Goal: Task Accomplishment & Management: Manage account settings

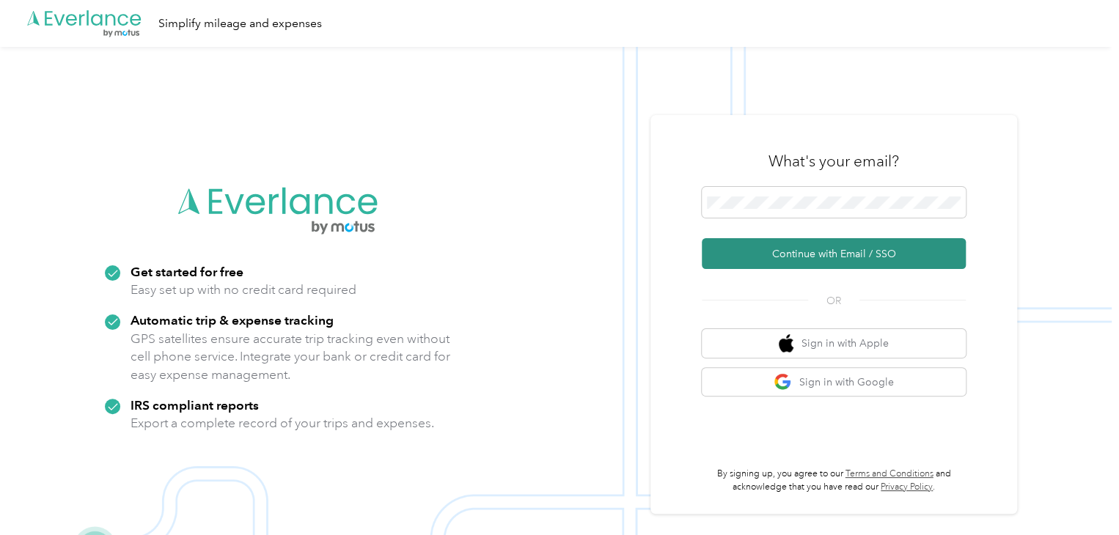
click at [825, 255] on button "Continue with Email / SSO" at bounding box center [834, 253] width 264 height 31
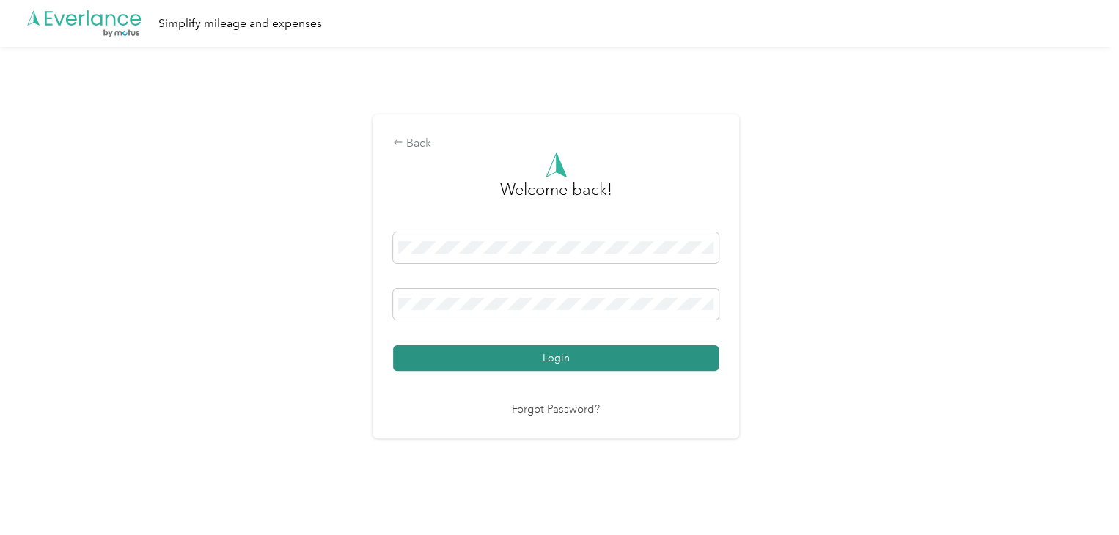
click at [555, 357] on button "Login" at bounding box center [556, 359] width 326 height 26
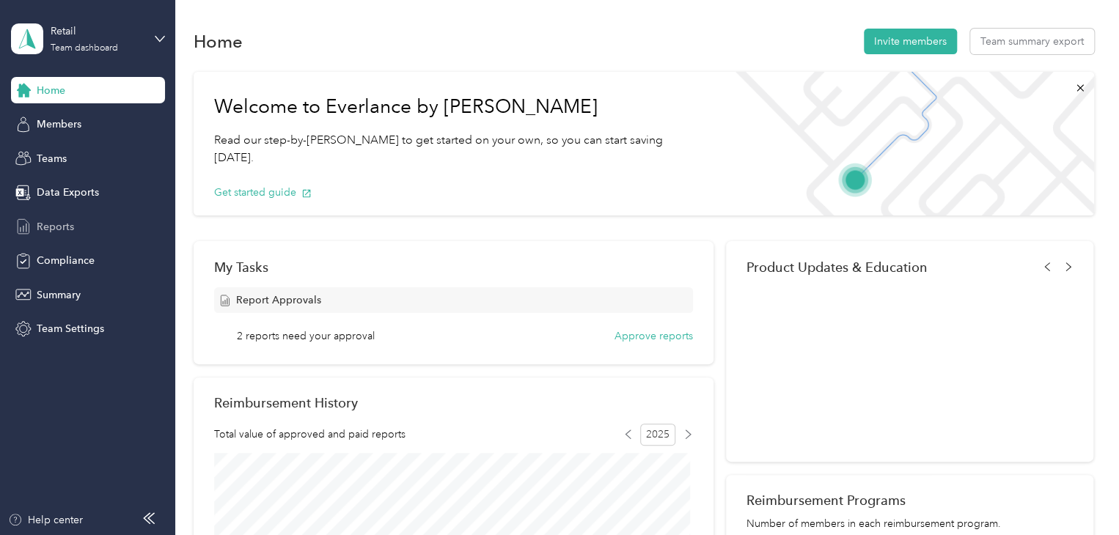
click at [50, 223] on span "Reports" at bounding box center [55, 226] width 37 height 15
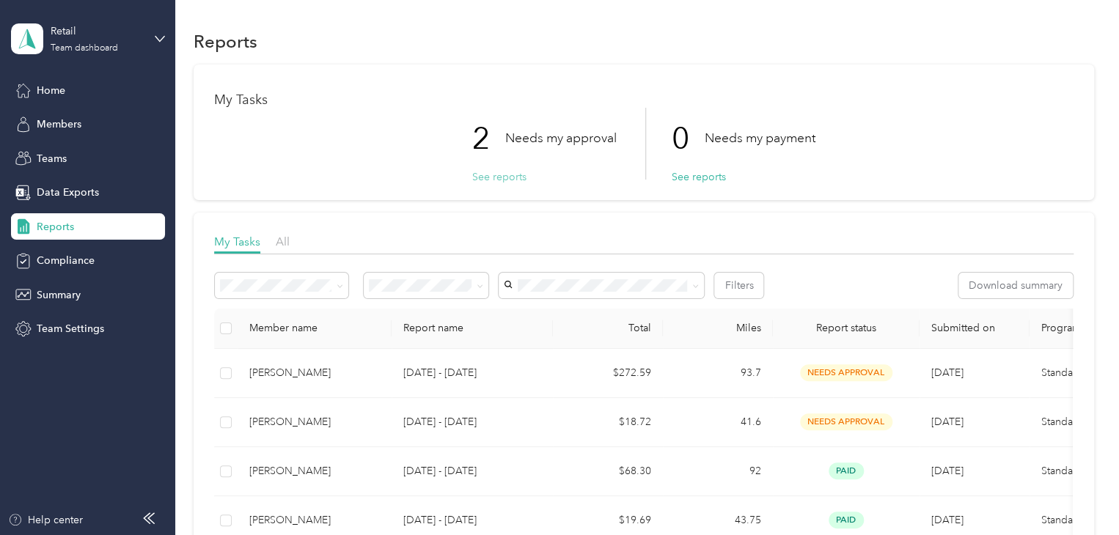
click at [494, 183] on button "See reports" at bounding box center [499, 176] width 54 height 15
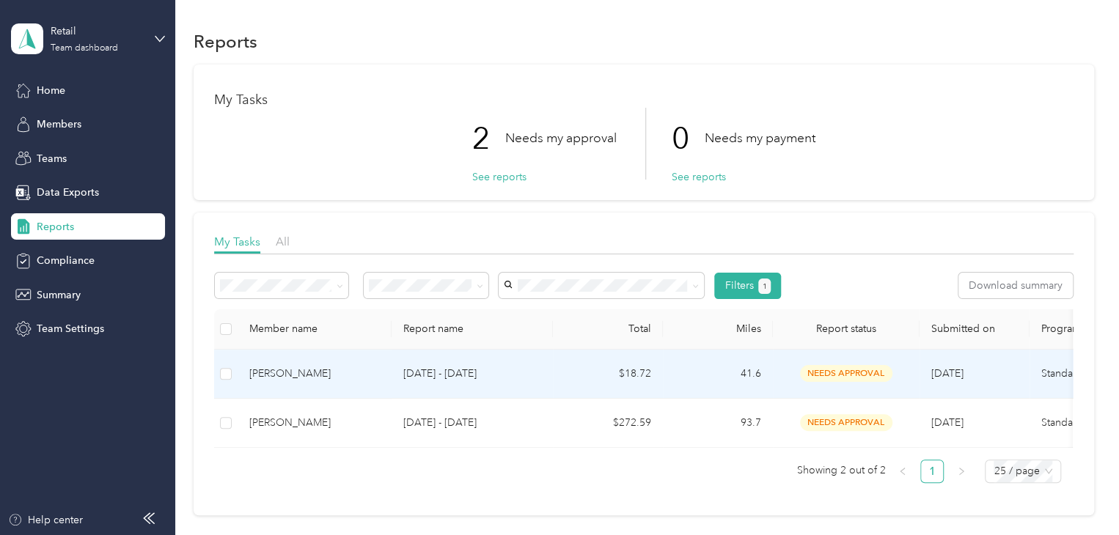
click at [296, 372] on div "[PERSON_NAME]" at bounding box center [314, 374] width 131 height 16
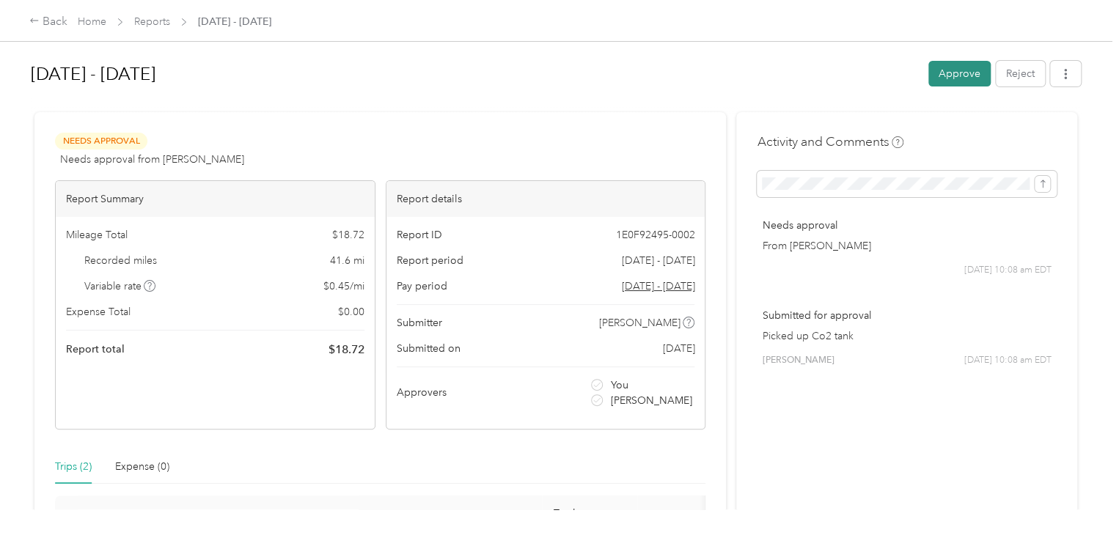
click at [952, 68] on button "Approve" at bounding box center [960, 74] width 62 height 26
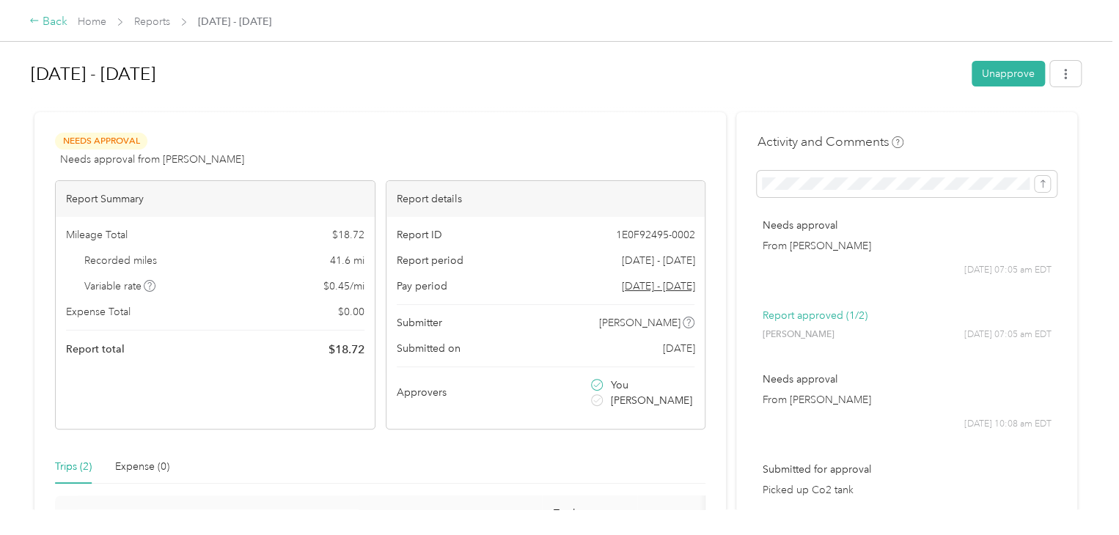
click at [43, 25] on div "Back" at bounding box center [48, 22] width 38 height 18
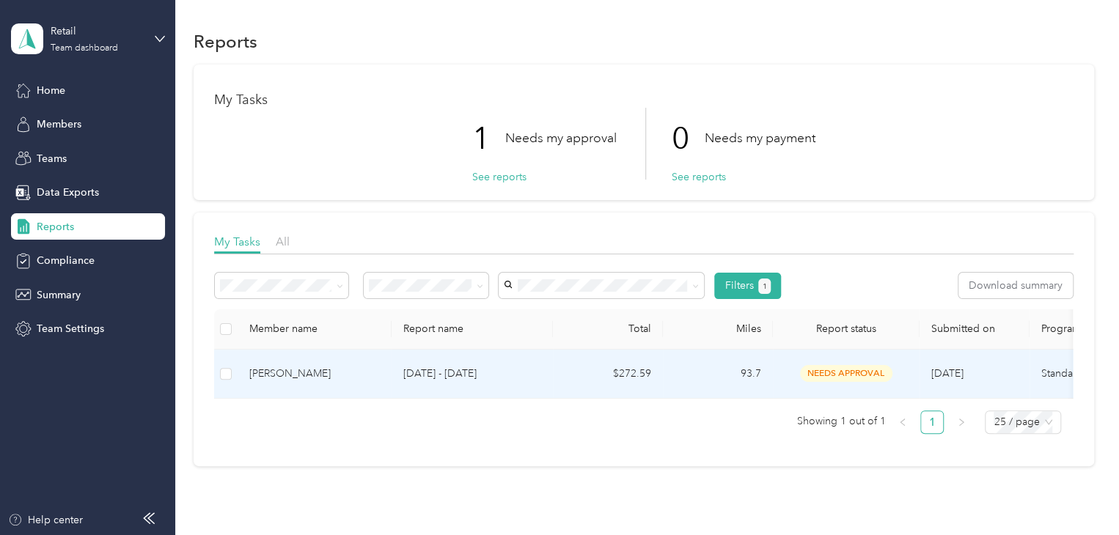
click at [351, 373] on div "[PERSON_NAME]" at bounding box center [314, 374] width 131 height 16
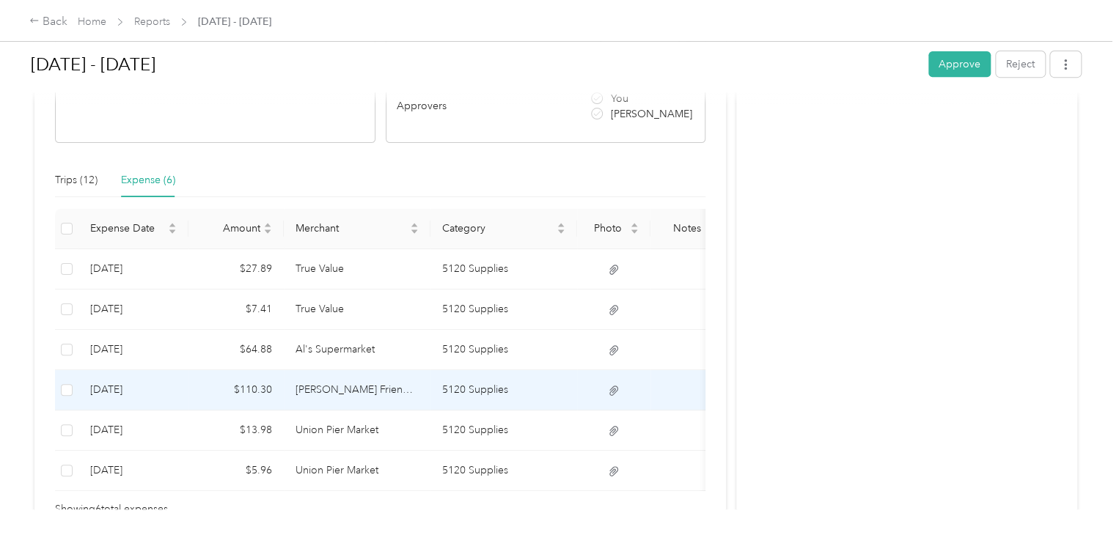
scroll to position [286, 0]
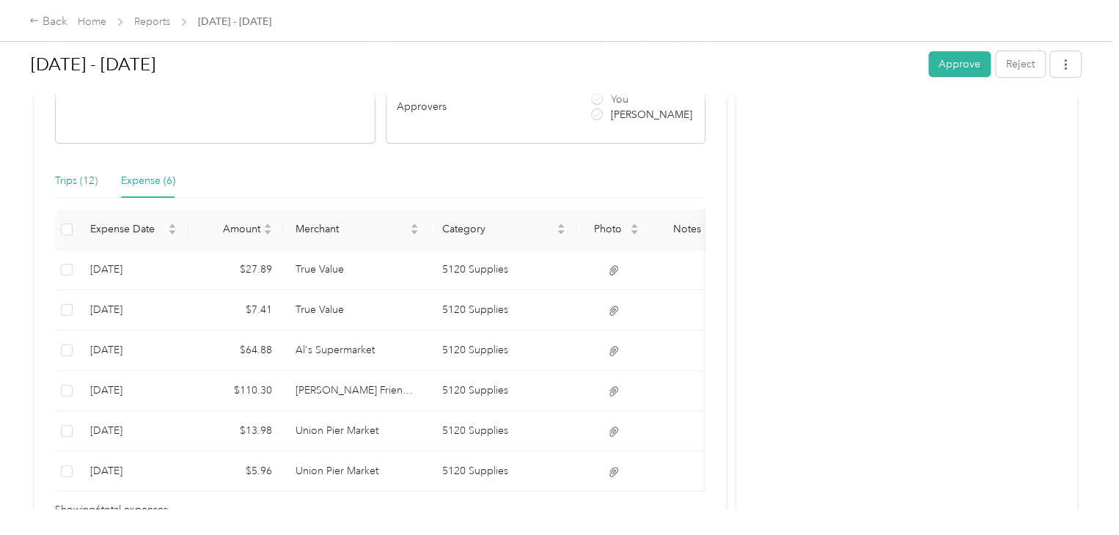
click at [63, 180] on div "Trips (12)" at bounding box center [76, 181] width 43 height 16
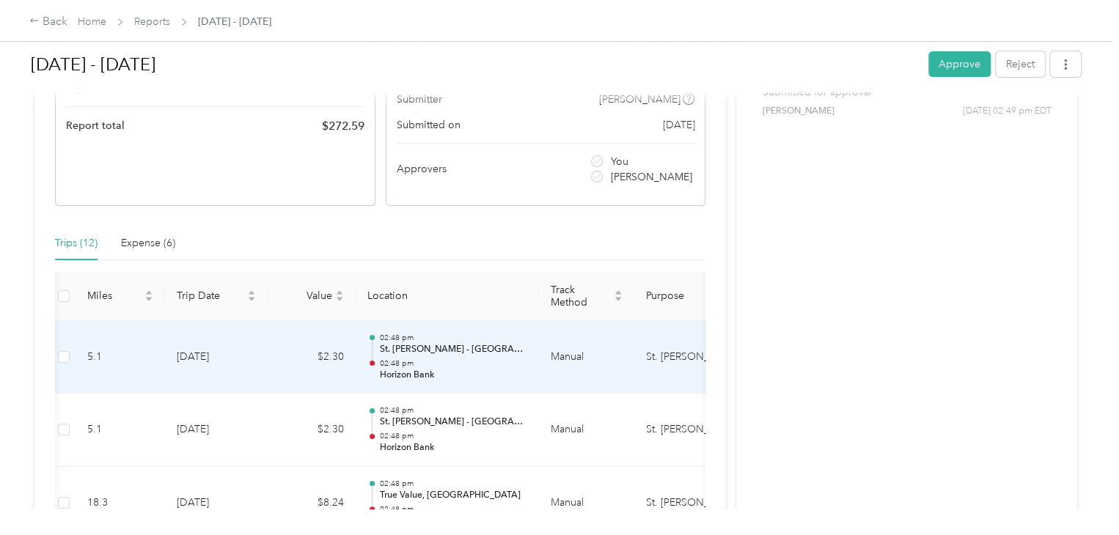
scroll to position [0, 0]
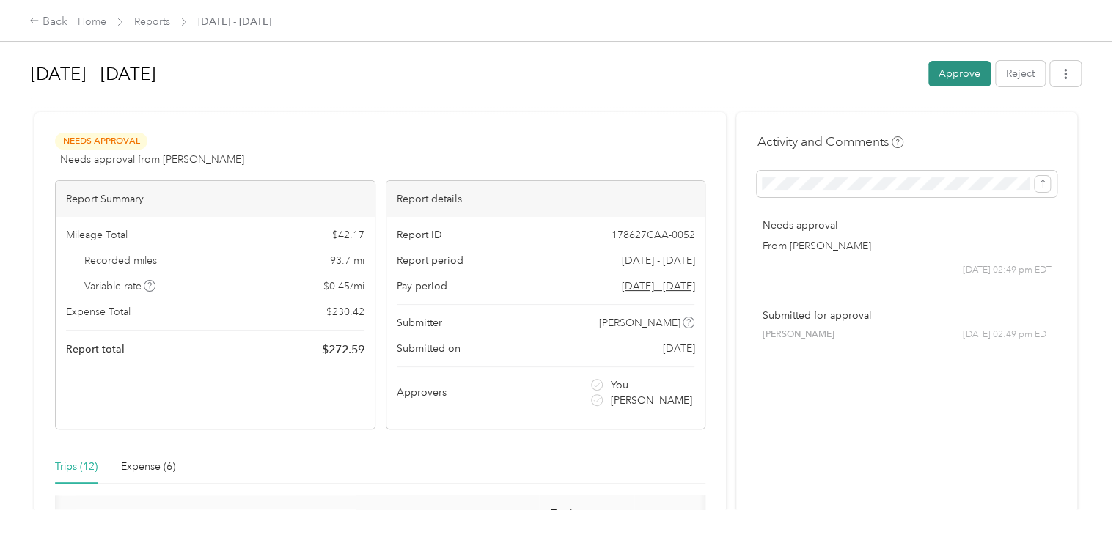
click at [944, 70] on button "Approve" at bounding box center [960, 74] width 62 height 26
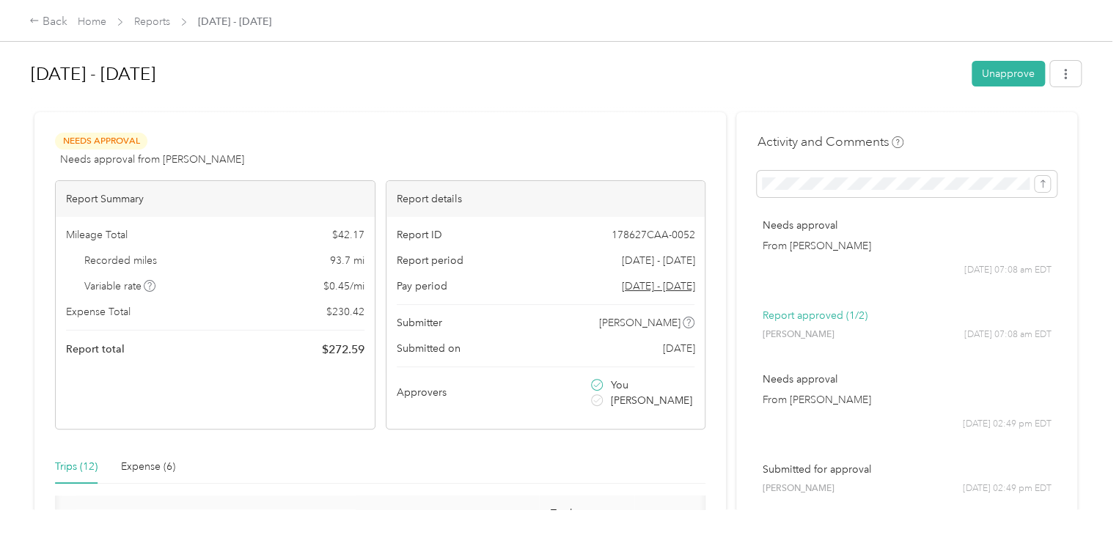
click at [110, 21] on div "Home Reports [DATE] - [DATE]" at bounding box center [175, 21] width 194 height 15
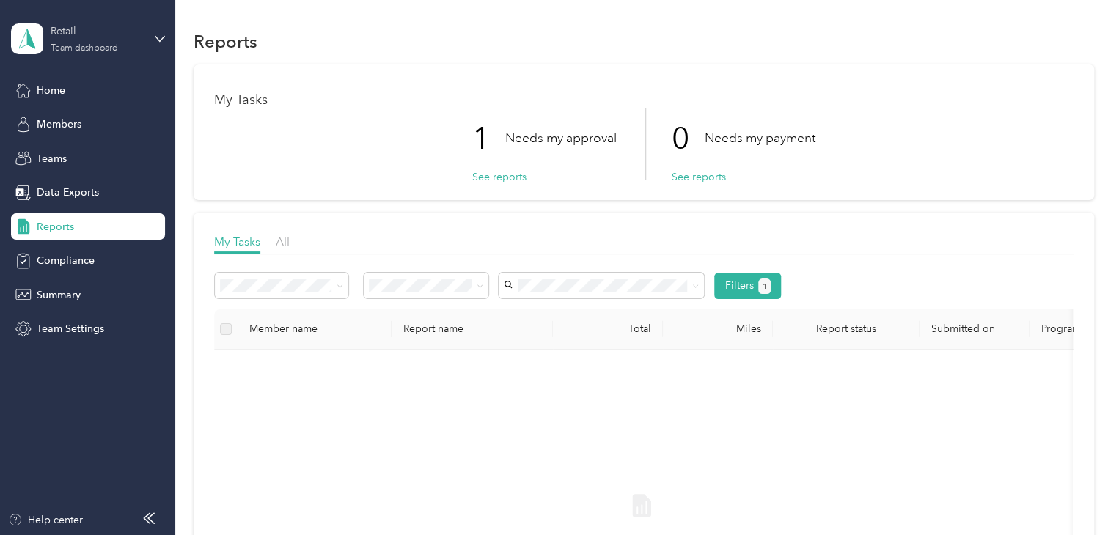
click at [103, 42] on div "Retail Team dashboard" at bounding box center [97, 37] width 92 height 29
click at [73, 158] on div "Team dashboard Personal dashboard Log out" at bounding box center [165, 152] width 288 height 92
click at [153, 38] on div "Retail Team dashboard" at bounding box center [88, 38] width 154 height 51
click at [72, 153] on div "Personal dashboard" at bounding box center [165, 153] width 288 height 26
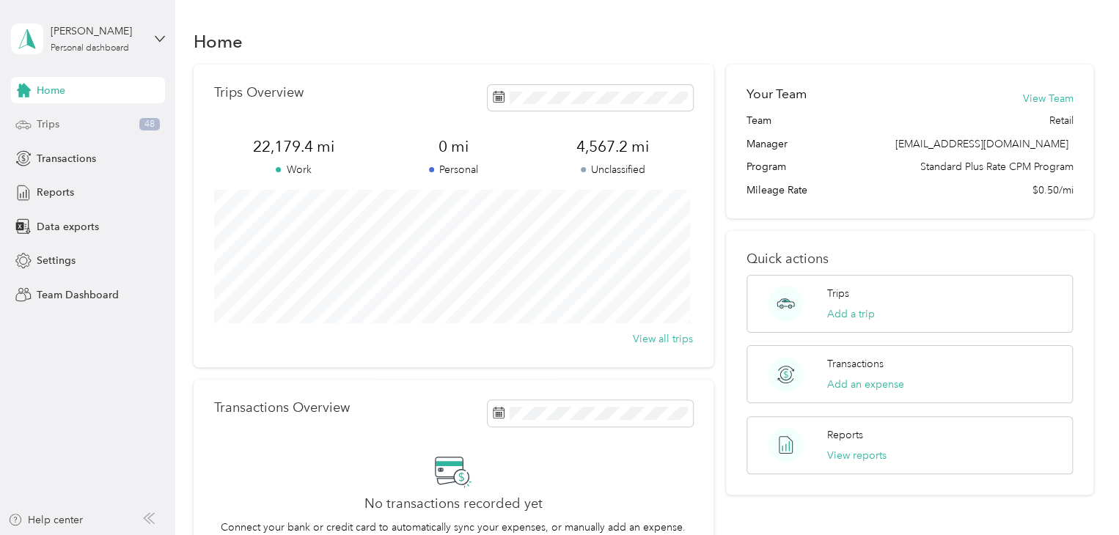
click at [50, 120] on span "Trips" at bounding box center [48, 124] width 23 height 15
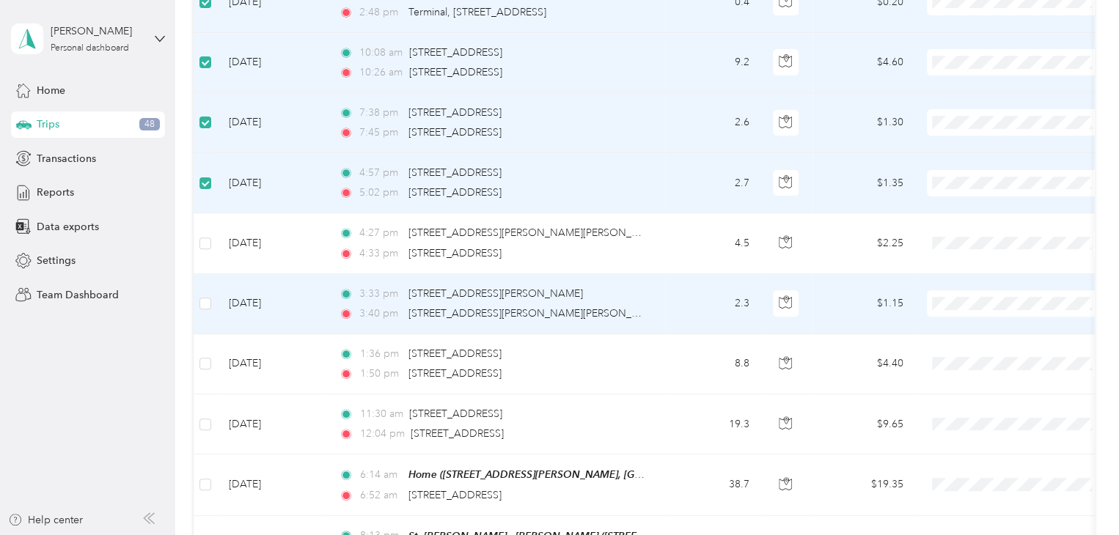
scroll to position [367, 0]
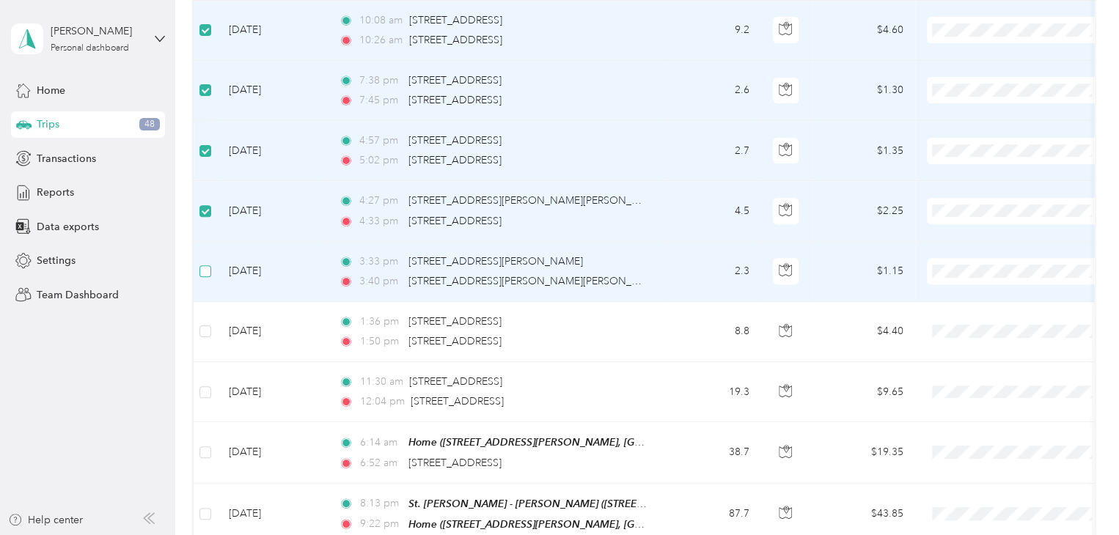
click at [202, 277] on label at bounding box center [206, 271] width 12 height 16
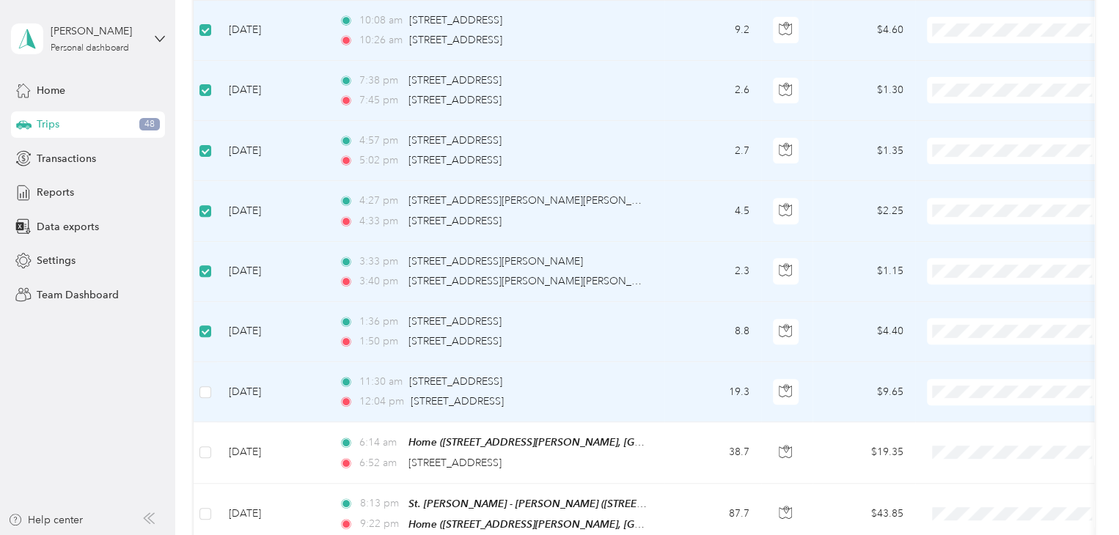
click at [206, 400] on td at bounding box center [205, 392] width 23 height 60
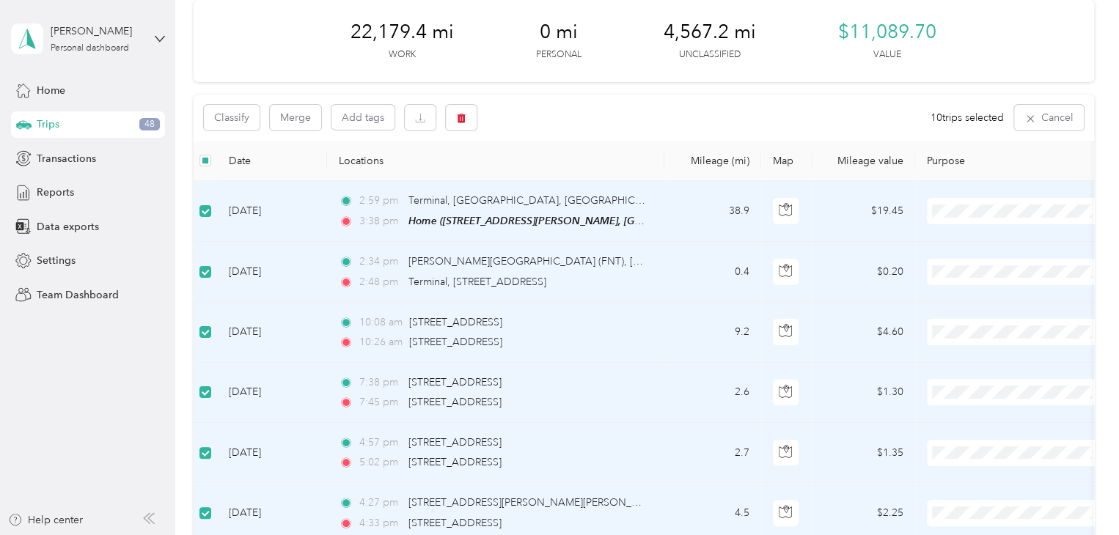
scroll to position [63, 0]
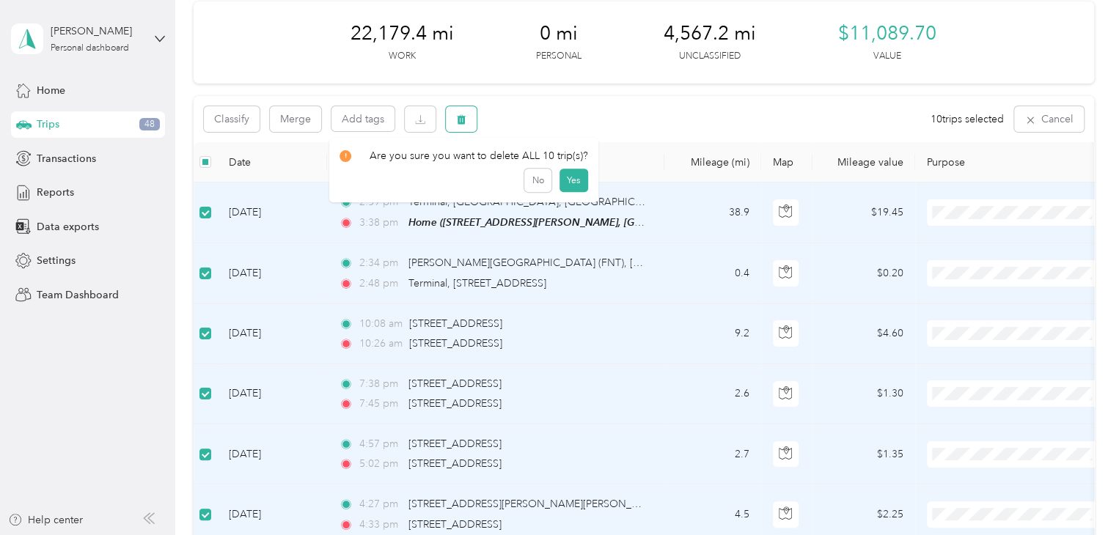
click at [453, 113] on button "button" at bounding box center [461, 119] width 31 height 26
click at [571, 174] on button "Yes" at bounding box center [573, 180] width 29 height 23
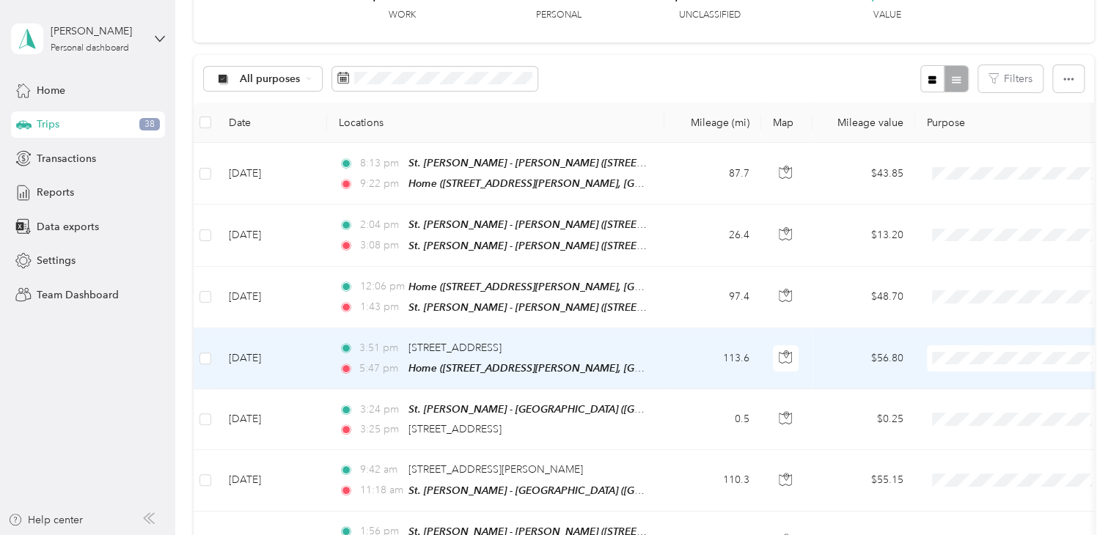
scroll to position [0, 0]
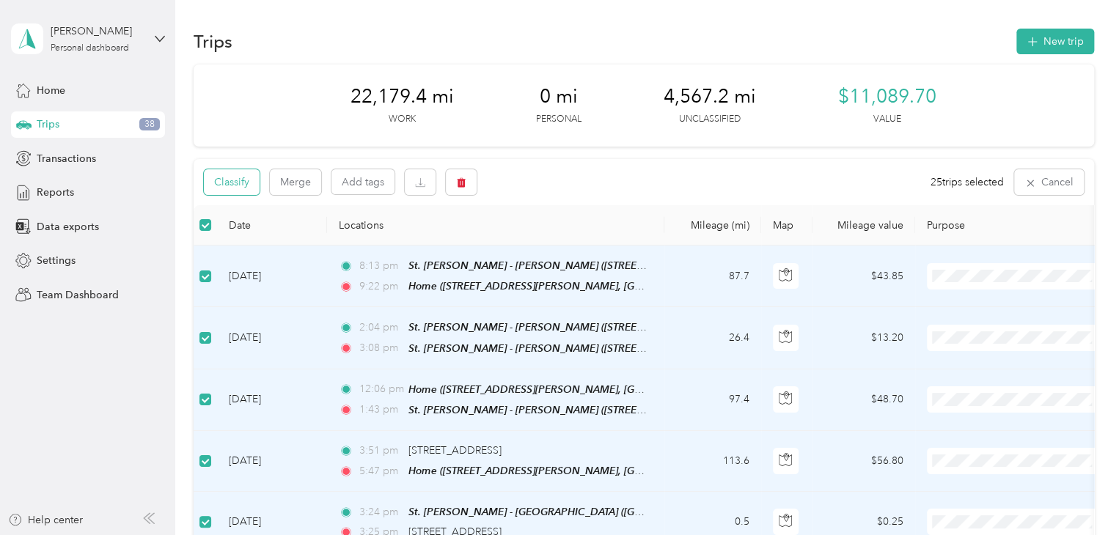
click at [238, 183] on button "Classify" at bounding box center [232, 182] width 56 height 26
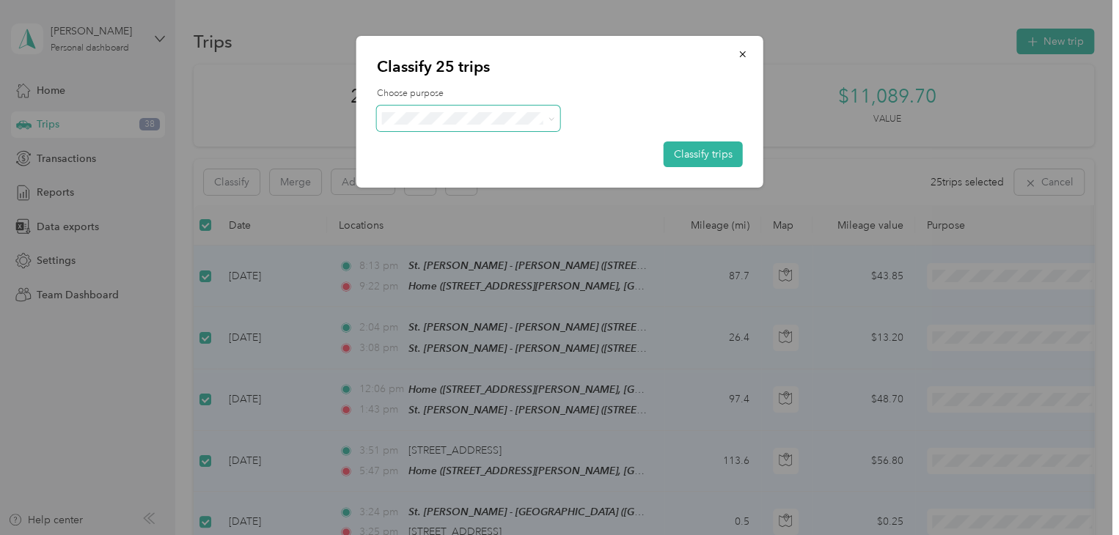
click at [548, 118] on icon at bounding box center [551, 119] width 7 height 7
click at [453, 141] on span "St. [PERSON_NAME]" at bounding box center [481, 138] width 136 height 15
click at [693, 150] on button "Classify trips" at bounding box center [703, 155] width 79 height 26
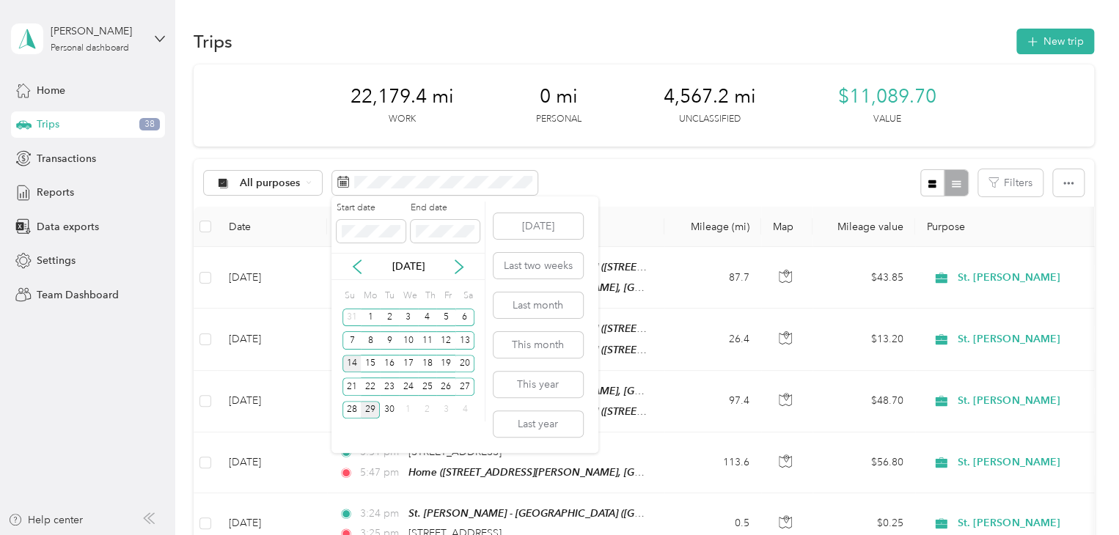
click at [346, 359] on div "14" at bounding box center [352, 364] width 19 height 18
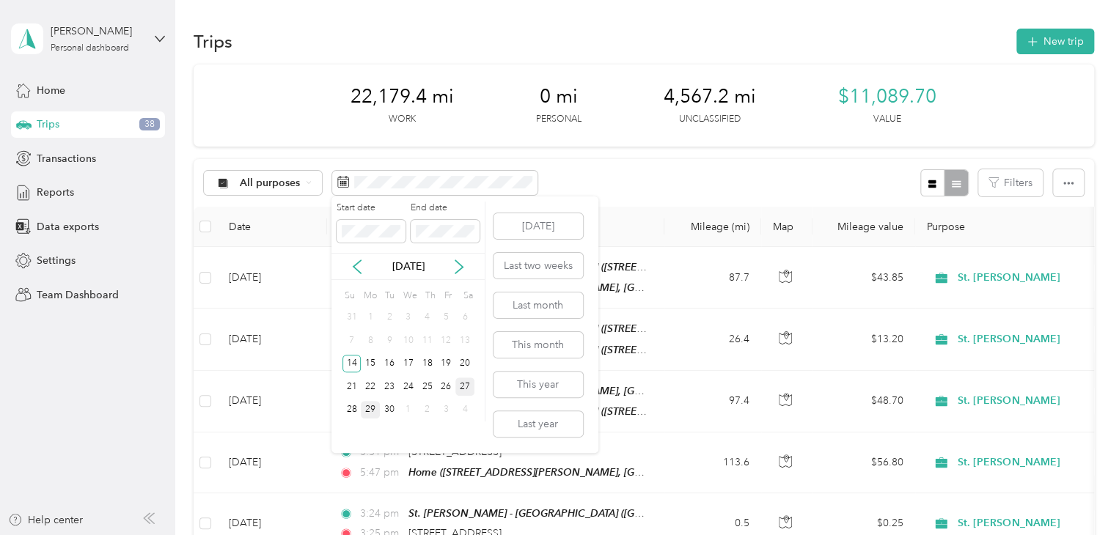
click at [461, 386] on div "27" at bounding box center [465, 387] width 19 height 18
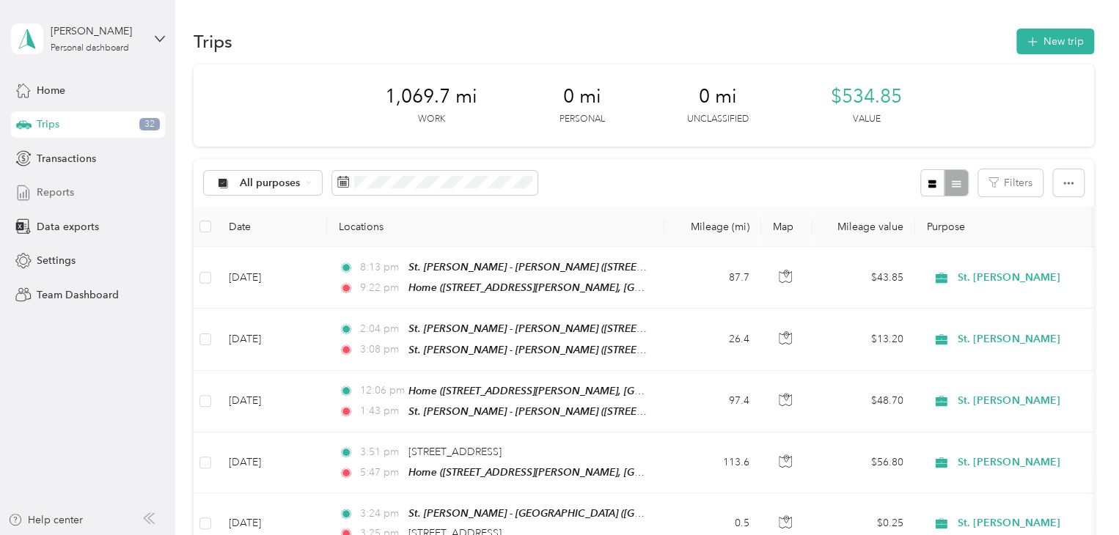
click at [98, 192] on div "Reports" at bounding box center [88, 193] width 154 height 26
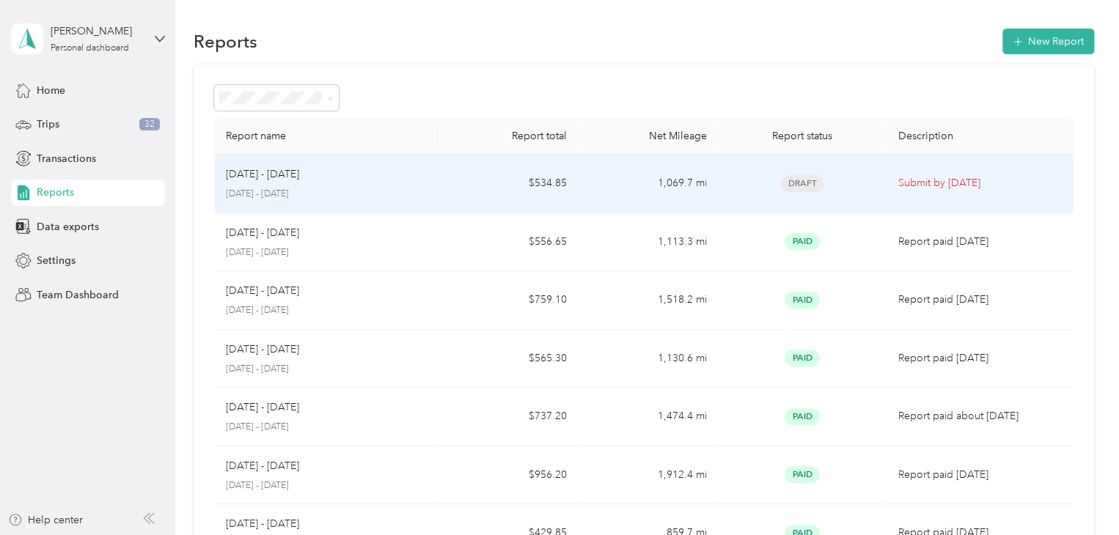
click at [914, 179] on p "Submit by [DATE]" at bounding box center [981, 183] width 164 height 16
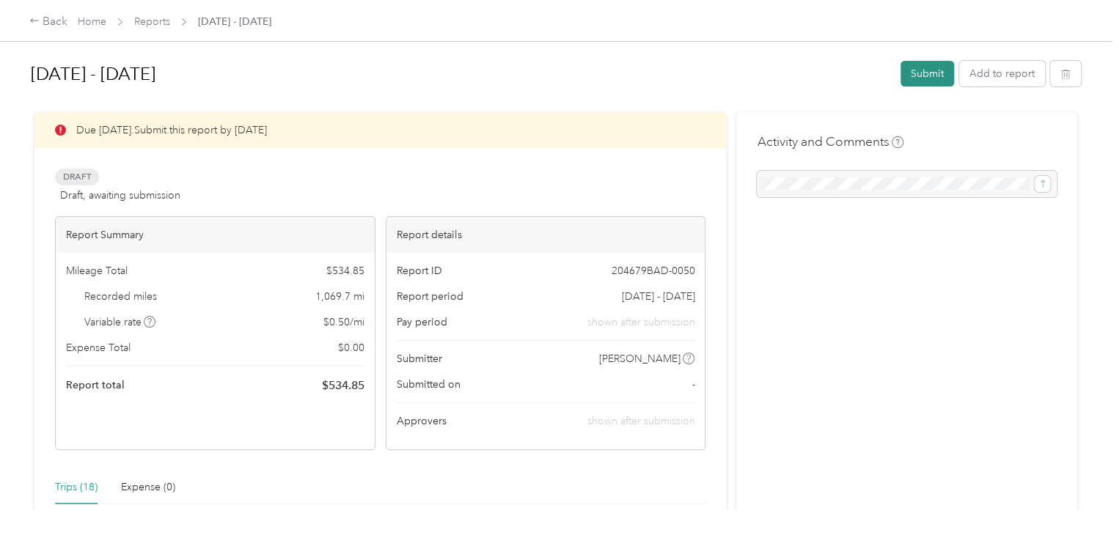
click at [921, 73] on button "Submit" at bounding box center [928, 74] width 54 height 26
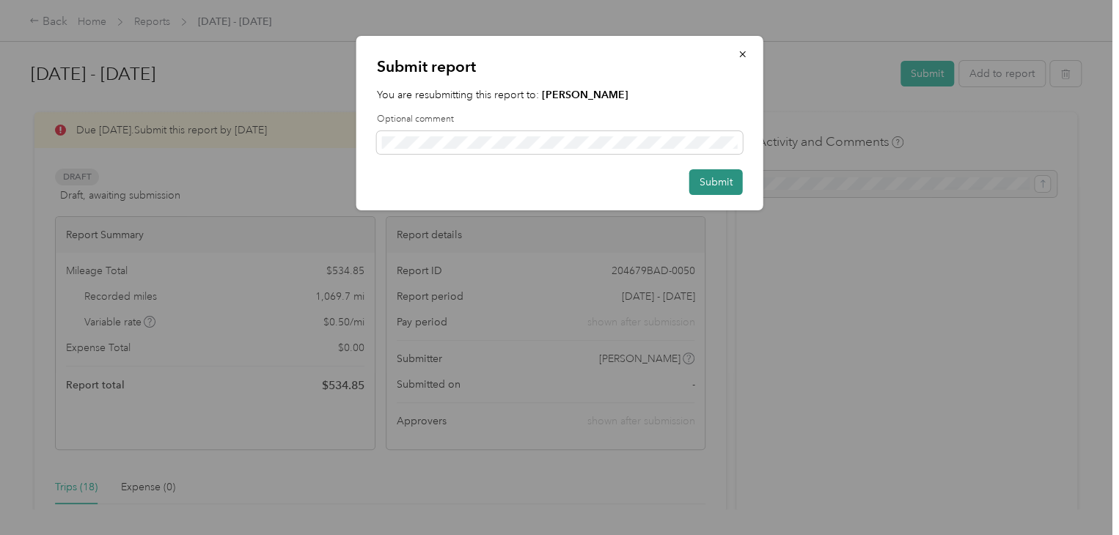
click at [711, 186] on button "Submit" at bounding box center [717, 182] width 54 height 26
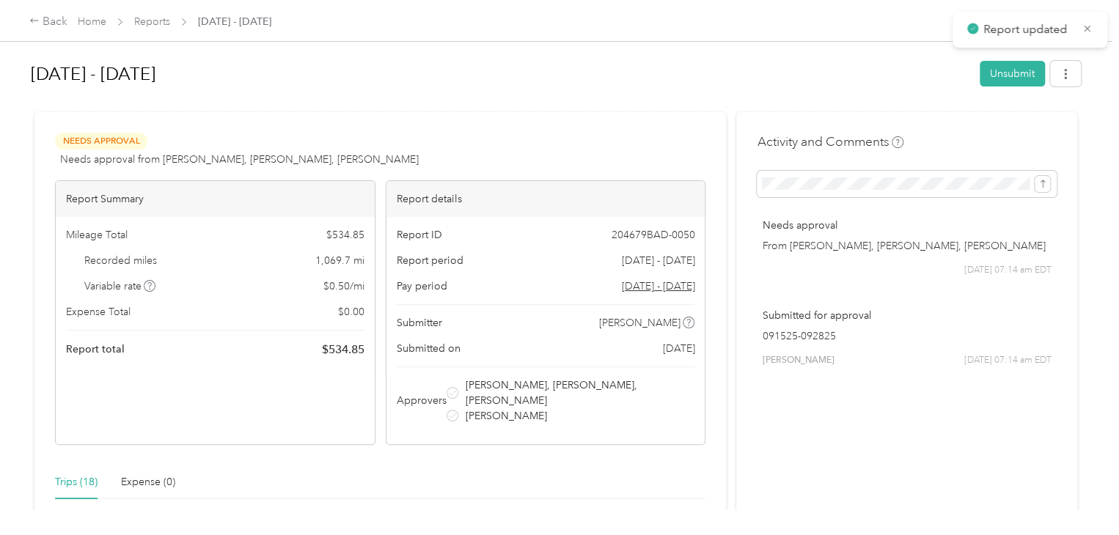
click at [1093, 30] on div "Report updated" at bounding box center [1030, 30] width 155 height 36
